Goal: Task Accomplishment & Management: Manage account settings

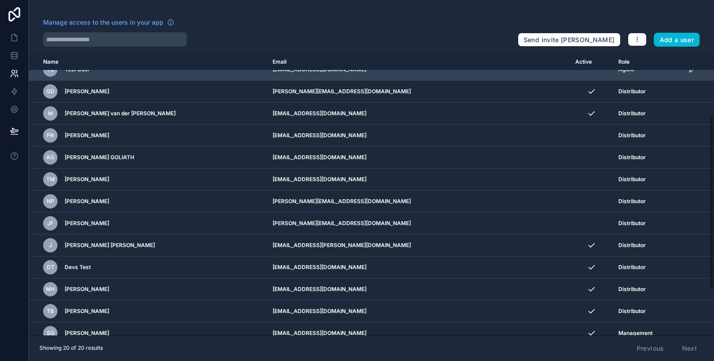
scroll to position [172, 0]
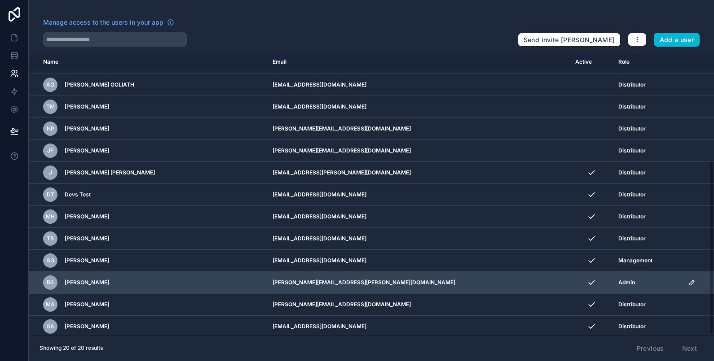
click at [688, 282] on icon "scrollable content" at bounding box center [691, 282] width 7 height 7
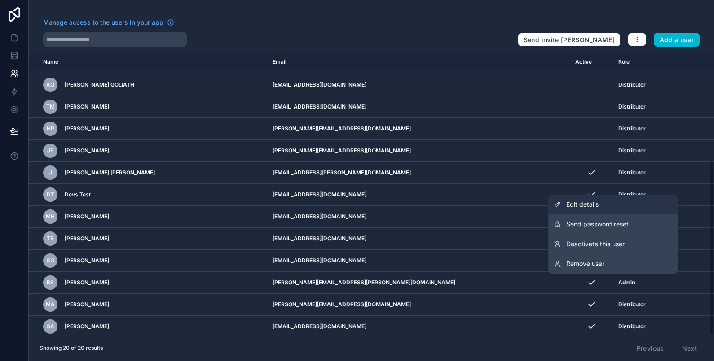
click at [596, 197] on link "Edit details" at bounding box center [612, 205] width 129 height 20
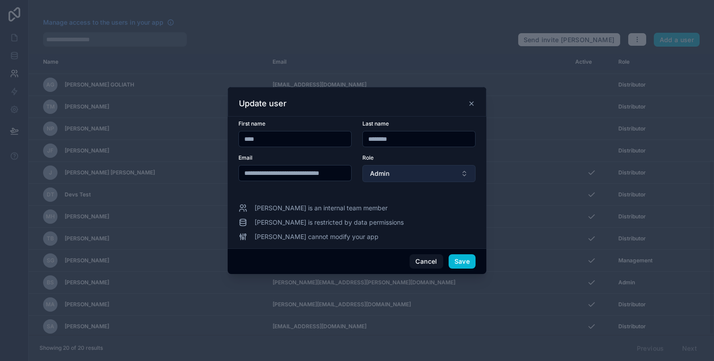
click at [441, 172] on button "Admin" at bounding box center [418, 173] width 113 height 17
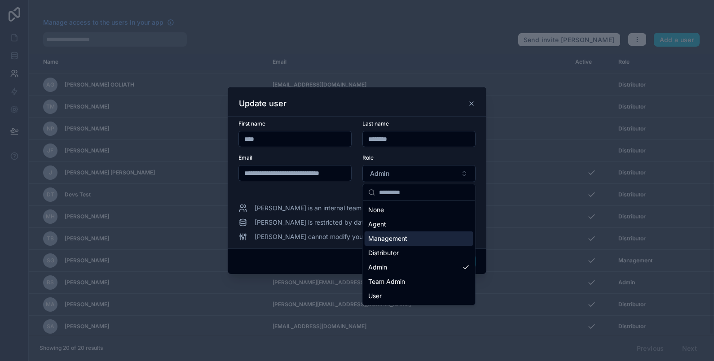
click at [404, 246] on div "Distributor" at bounding box center [419, 253] width 109 height 14
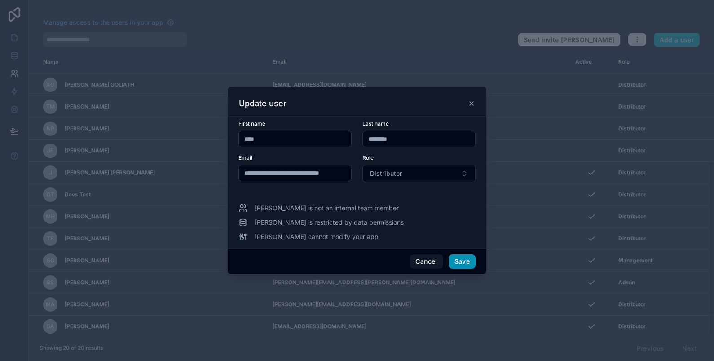
click at [458, 258] on button "Save" at bounding box center [462, 262] width 27 height 14
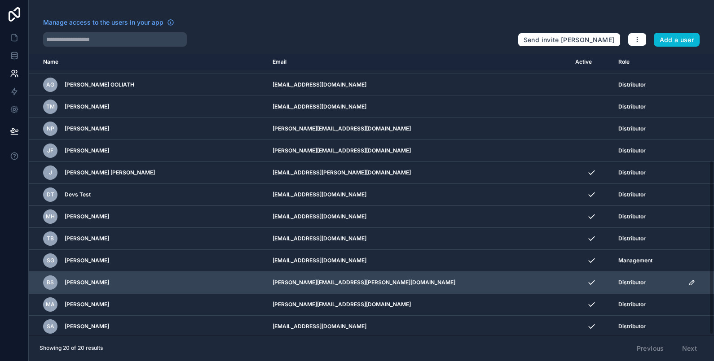
click at [618, 281] on span "Distributor" at bounding box center [631, 282] width 27 height 7
click at [688, 280] on icon "scrollable content" at bounding box center [691, 282] width 7 height 7
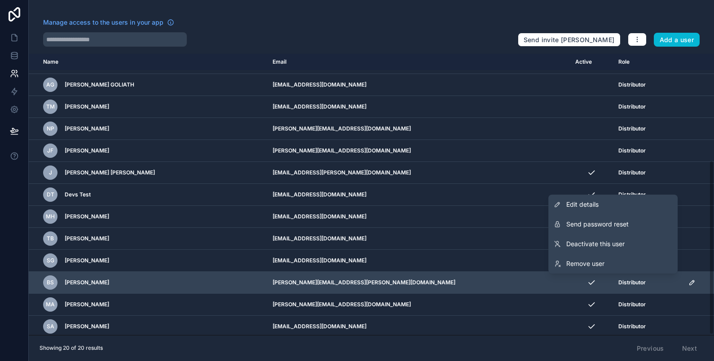
click at [465, 286] on td "[PERSON_NAME][EMAIL_ADDRESS][PERSON_NAME][DOMAIN_NAME]" at bounding box center [418, 283] width 303 height 22
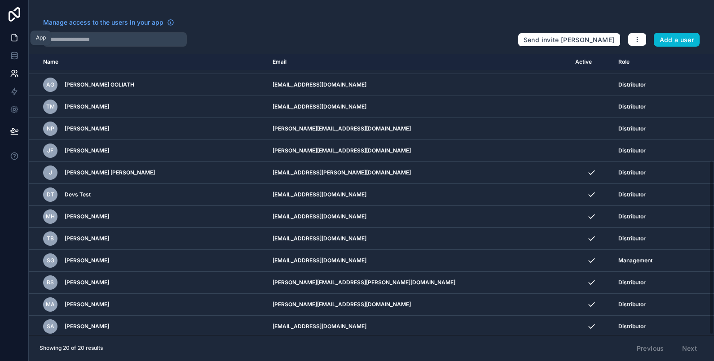
click at [17, 36] on icon at bounding box center [14, 38] width 5 height 7
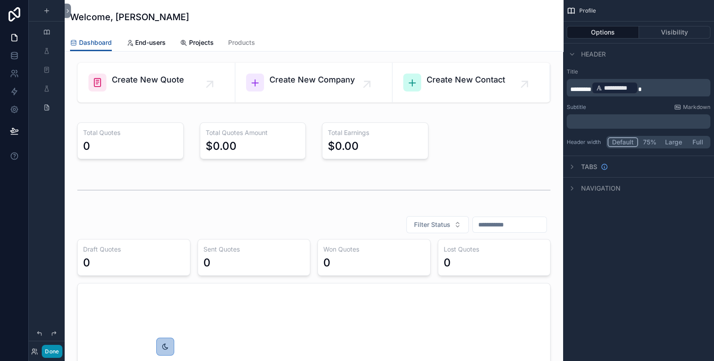
click at [52, 349] on button "Done" at bounding box center [52, 351] width 20 height 13
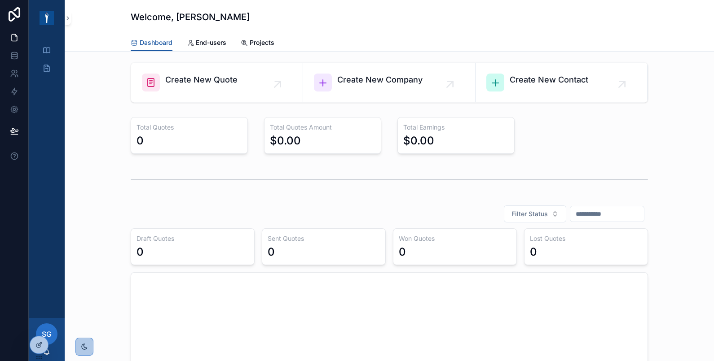
click at [685, 146] on div "Total Quotes 0 Total Quotes Amount $0.00 Total Earnings $0.00" at bounding box center [389, 136] width 635 height 44
click at [13, 35] on icon at bounding box center [14, 37] width 9 height 9
click at [13, 78] on link at bounding box center [14, 74] width 28 height 18
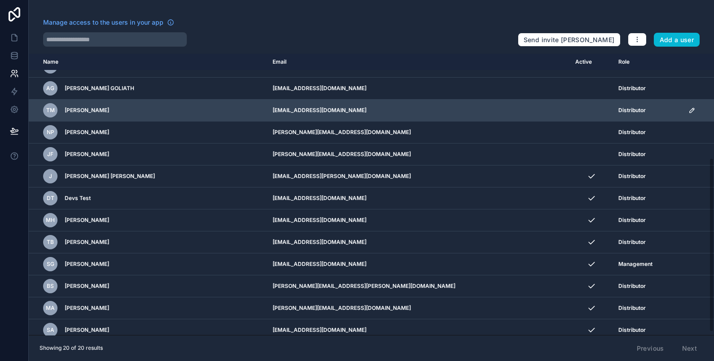
scroll to position [169, 0]
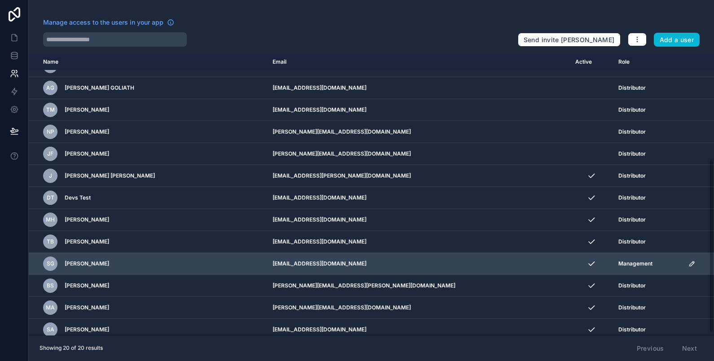
click at [688, 262] on icon "scrollable content" at bounding box center [691, 263] width 7 height 7
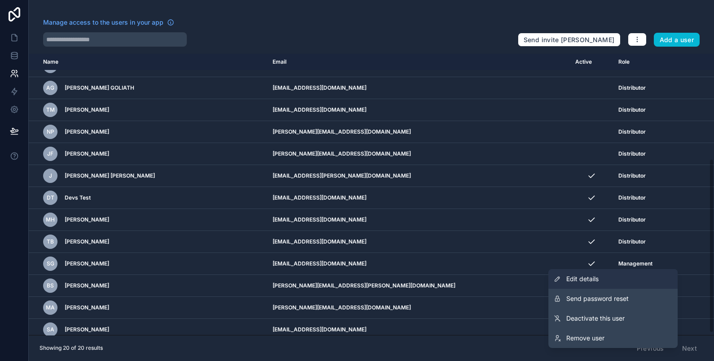
click at [603, 280] on link "Edit details" at bounding box center [612, 279] width 129 height 20
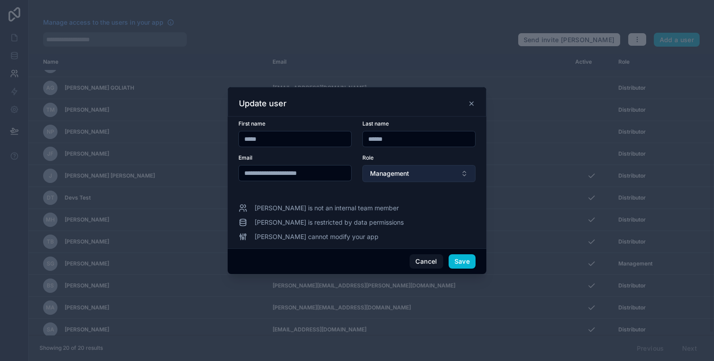
click at [411, 168] on button "Management" at bounding box center [418, 173] width 113 height 17
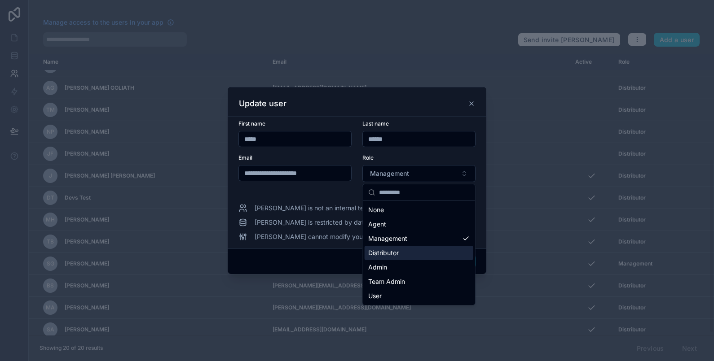
click at [401, 250] on div "Distributor" at bounding box center [419, 253] width 109 height 14
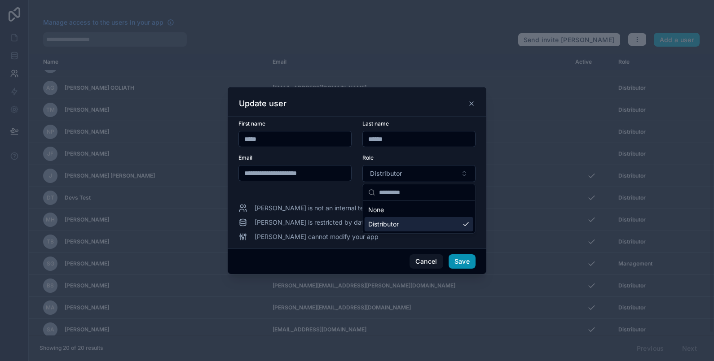
click at [468, 264] on button "Save" at bounding box center [462, 262] width 27 height 14
